Goal: Leave review/rating: Share an evaluation or opinion about a product, service, or content

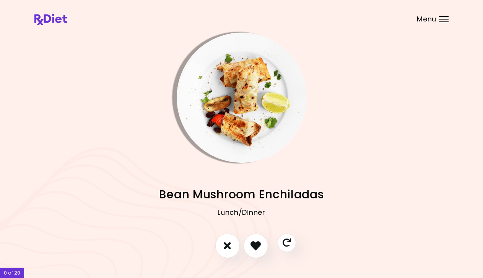
click at [442, 20] on div "Menu" at bounding box center [444, 19] width 10 height 6
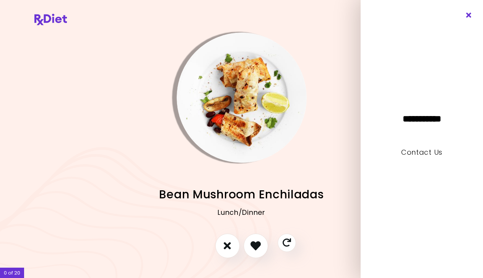
click at [469, 15] on icon "Close" at bounding box center [468, 15] width 7 height 5
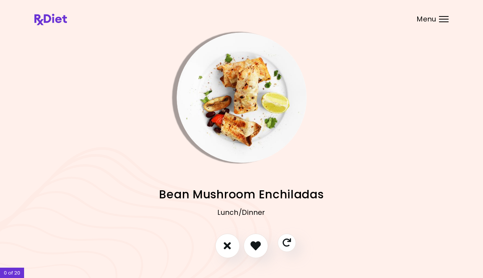
click at [245, 137] on img "Info - Bean Mushroom Enchiladas" at bounding box center [242, 98] width 130 height 130
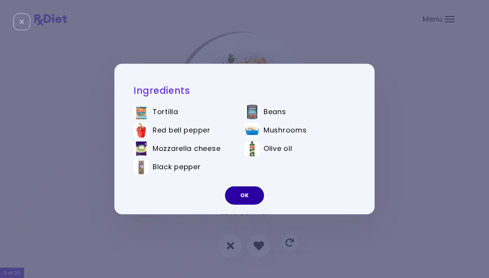
click at [242, 195] on button "OK" at bounding box center [244, 195] width 39 height 18
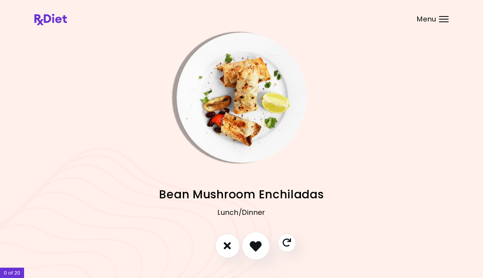
click at [257, 243] on icon "I like this recipe" at bounding box center [256, 245] width 12 height 12
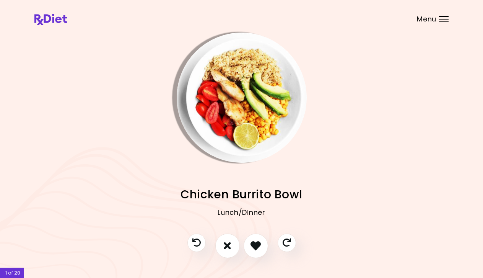
click at [230, 146] on img "Info - Chicken Burrito Bowl" at bounding box center [242, 98] width 130 height 130
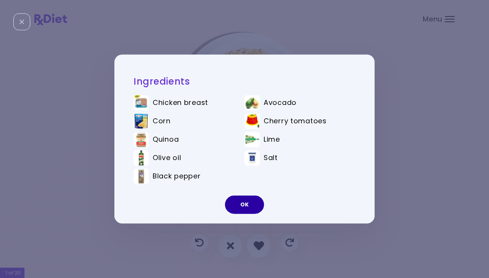
click at [242, 202] on button "OK" at bounding box center [244, 204] width 39 height 18
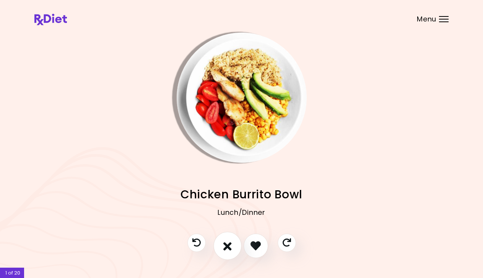
click at [229, 244] on icon "I don't like this recipe" at bounding box center [227, 245] width 8 height 12
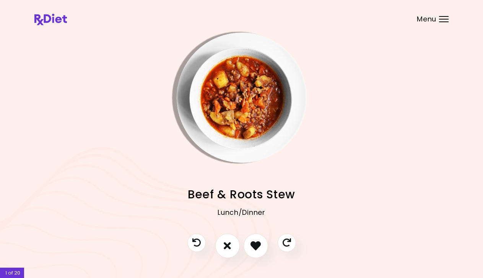
click at [223, 117] on img "Info - Beef & Roots Stew" at bounding box center [242, 98] width 130 height 130
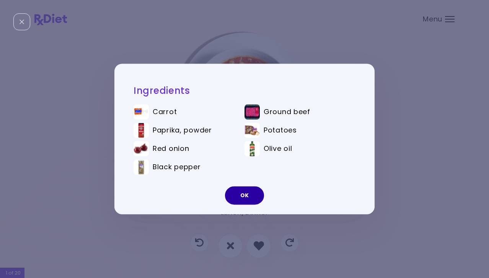
click at [247, 189] on button "OK" at bounding box center [244, 195] width 39 height 18
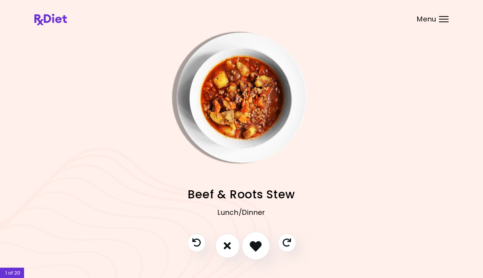
click at [252, 240] on icon "I like this recipe" at bounding box center [256, 245] width 12 height 12
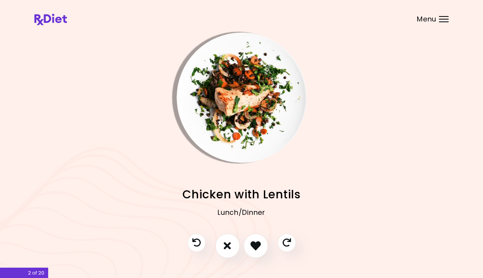
click at [231, 148] on img "Info - Chicken with Lentils" at bounding box center [242, 98] width 130 height 130
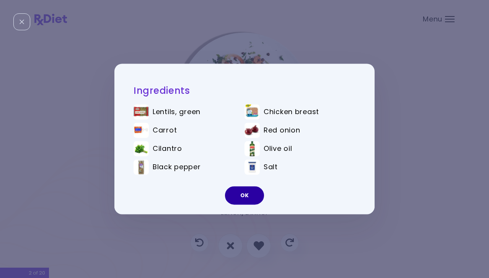
click at [240, 199] on button "OK" at bounding box center [244, 195] width 39 height 18
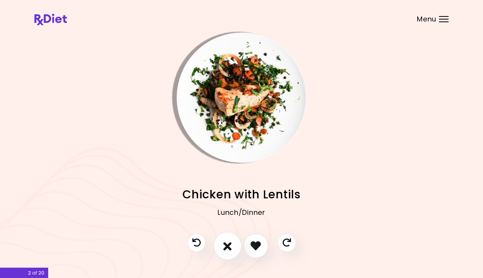
click at [232, 241] on button "I don't like this recipe" at bounding box center [227, 245] width 28 height 28
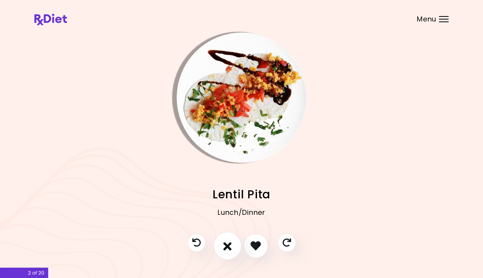
click at [234, 242] on button "I don't like this recipe" at bounding box center [227, 245] width 28 height 28
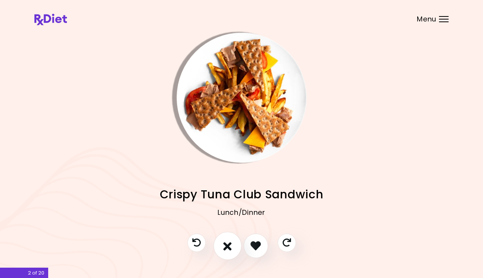
click at [234, 242] on button "I don't like this recipe" at bounding box center [227, 245] width 28 height 28
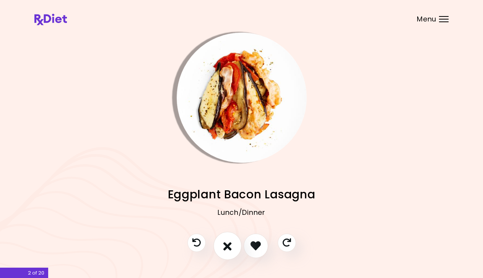
click at [234, 242] on button "I don't like this recipe" at bounding box center [227, 245] width 28 height 28
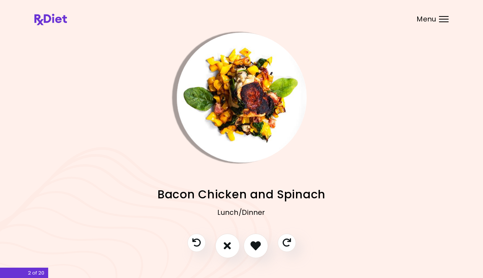
click at [242, 162] on img "Info - Bacon Chicken and Spinach" at bounding box center [242, 98] width 130 height 130
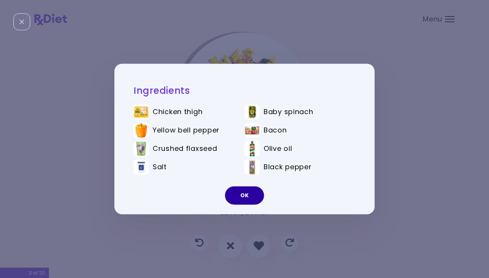
click at [247, 194] on button "OK" at bounding box center [244, 195] width 39 height 18
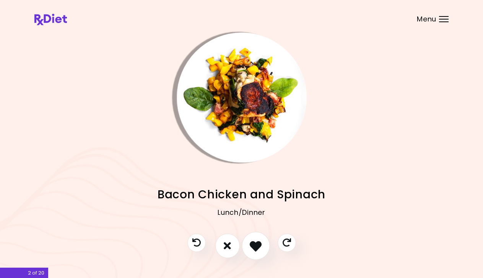
click at [255, 241] on icon "I like this recipe" at bounding box center [256, 245] width 12 height 12
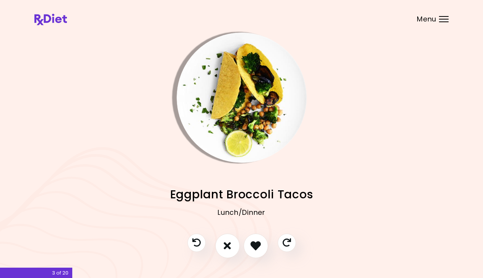
click at [218, 128] on img "Info - Eggplant Broccoli Tacos" at bounding box center [242, 98] width 130 height 130
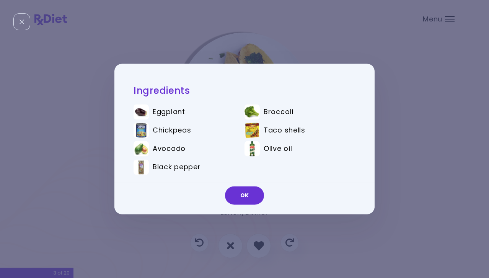
click at [237, 192] on button "OK" at bounding box center [244, 195] width 39 height 18
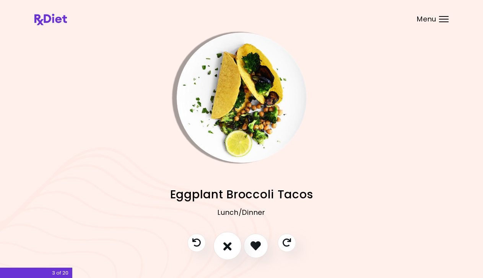
click at [230, 239] on button "I don't like this recipe" at bounding box center [227, 245] width 28 height 28
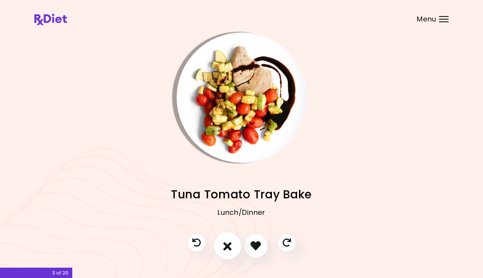
click at [228, 244] on icon "I don't like this recipe" at bounding box center [227, 245] width 8 height 12
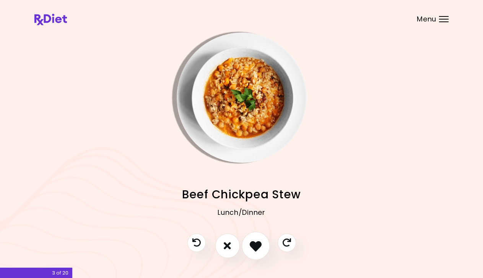
click at [251, 242] on icon "I like this recipe" at bounding box center [256, 245] width 12 height 12
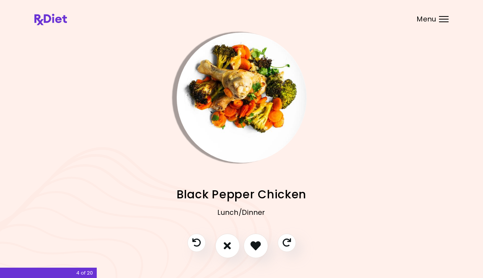
click at [216, 108] on img "Info - Black Pepper Chicken" at bounding box center [242, 98] width 130 height 130
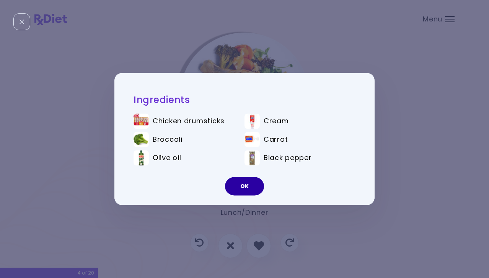
click at [242, 184] on button "OK" at bounding box center [244, 186] width 39 height 18
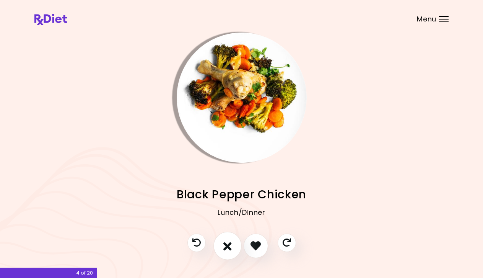
click at [231, 236] on button "I don't like this recipe" at bounding box center [227, 245] width 28 height 28
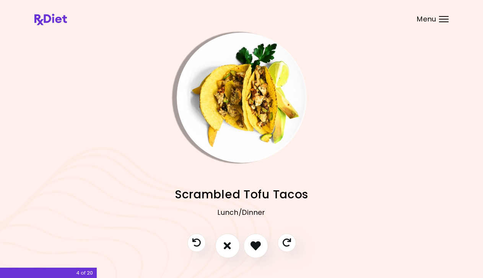
click at [229, 131] on img "Info - Scrambled Tofu Tacos" at bounding box center [242, 98] width 130 height 130
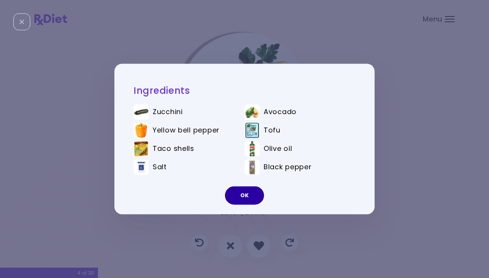
click at [241, 192] on button "OK" at bounding box center [244, 195] width 39 height 18
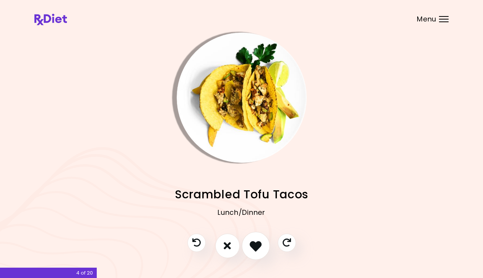
click at [250, 244] on icon "I like this recipe" at bounding box center [256, 245] width 12 height 12
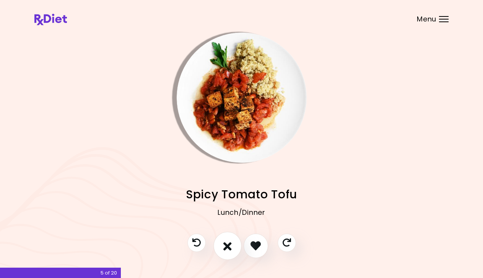
click at [227, 242] on icon "I don't like this recipe" at bounding box center [227, 245] width 8 height 12
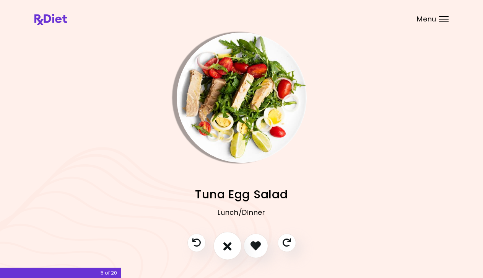
click at [227, 242] on icon "I don't like this recipe" at bounding box center [227, 245] width 8 height 12
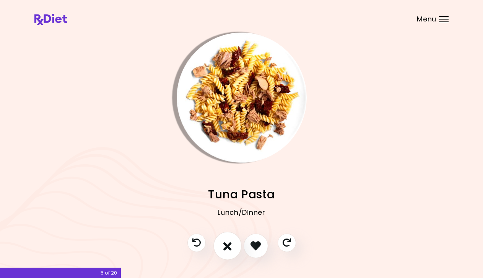
click at [227, 244] on icon "I don't like this recipe" at bounding box center [227, 245] width 8 height 12
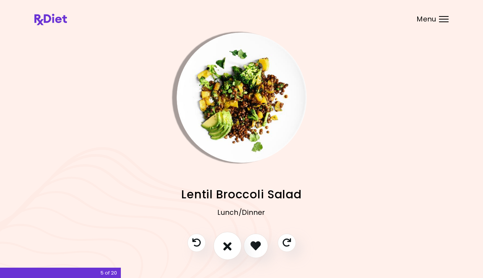
click at [227, 244] on icon "I don't like this recipe" at bounding box center [227, 245] width 8 height 12
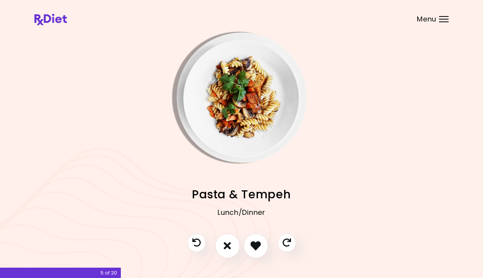
click at [245, 126] on img "Info - Pasta & Tempeh" at bounding box center [242, 98] width 130 height 130
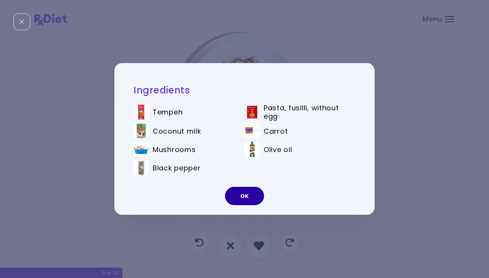
click at [249, 195] on button "OK" at bounding box center [244, 196] width 39 height 18
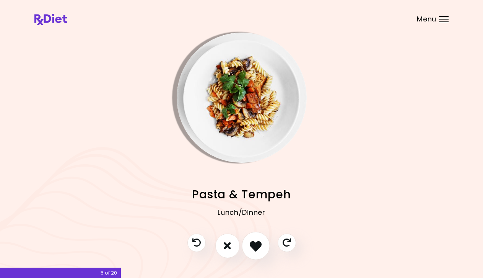
click at [252, 242] on icon "I like this recipe" at bounding box center [256, 245] width 12 height 12
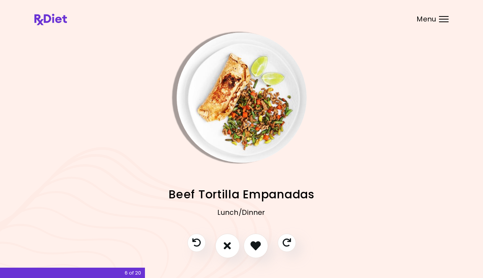
click at [239, 133] on img "Info - Beef Tortilla Empanadas" at bounding box center [242, 98] width 130 height 130
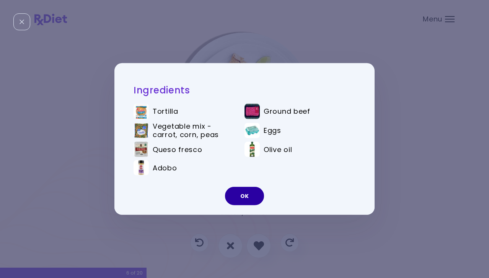
click at [241, 197] on button "OK" at bounding box center [244, 196] width 39 height 18
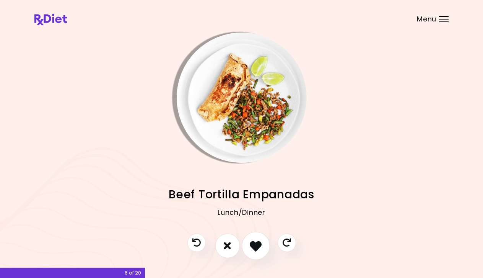
click at [252, 239] on button "I like this recipe" at bounding box center [256, 245] width 28 height 28
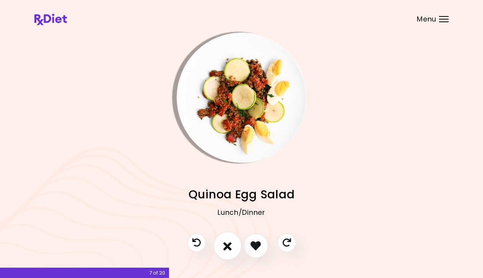
click at [229, 239] on button "I don't like this recipe" at bounding box center [227, 245] width 28 height 28
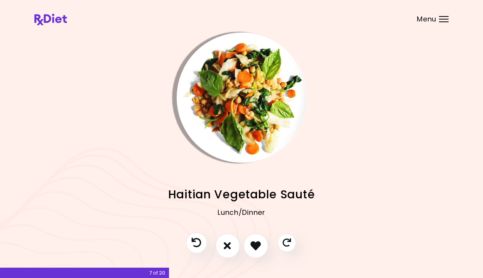
click at [196, 245] on icon "Previous recipe" at bounding box center [197, 242] width 10 height 10
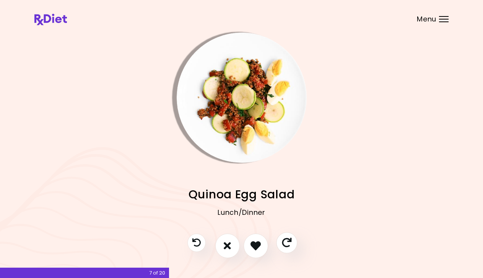
click at [285, 237] on icon "Skip" at bounding box center [287, 242] width 10 height 10
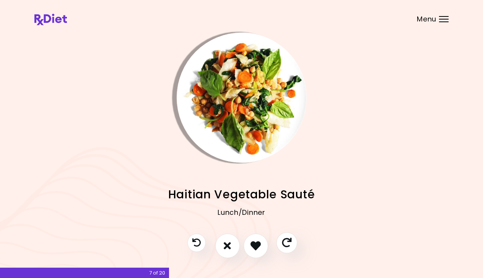
click at [289, 243] on icon "Skip" at bounding box center [287, 242] width 10 height 10
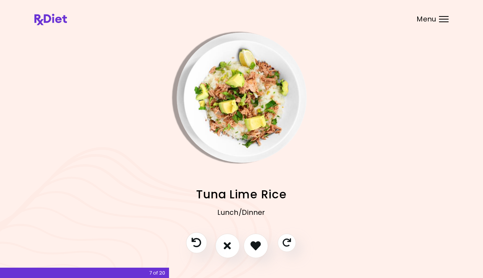
click at [202, 242] on button "Previous recipe" at bounding box center [196, 242] width 21 height 21
